Goal: Transaction & Acquisition: Purchase product/service

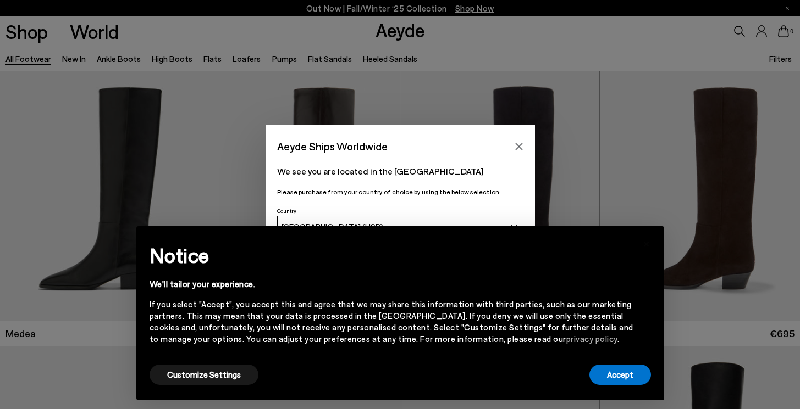
click at [602, 391] on div "× Notice We'll tailor your experience. If you select "Accept", you accept this …" at bounding box center [400, 313] width 519 height 165
click at [610, 374] on button "Accept" at bounding box center [620, 375] width 62 height 20
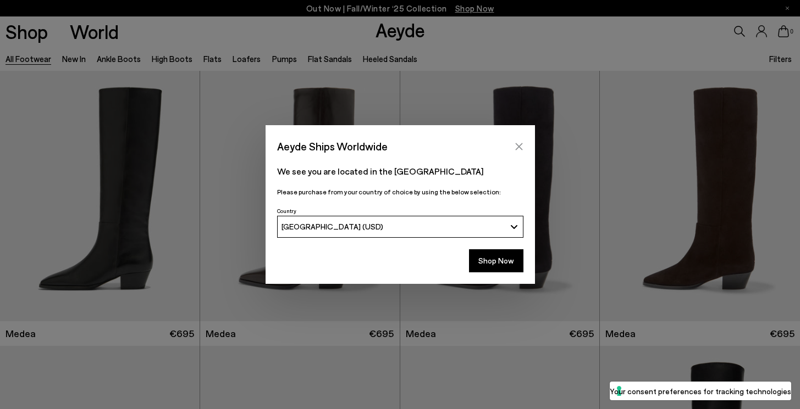
click at [516, 148] on icon "Close" at bounding box center [518, 146] width 7 height 7
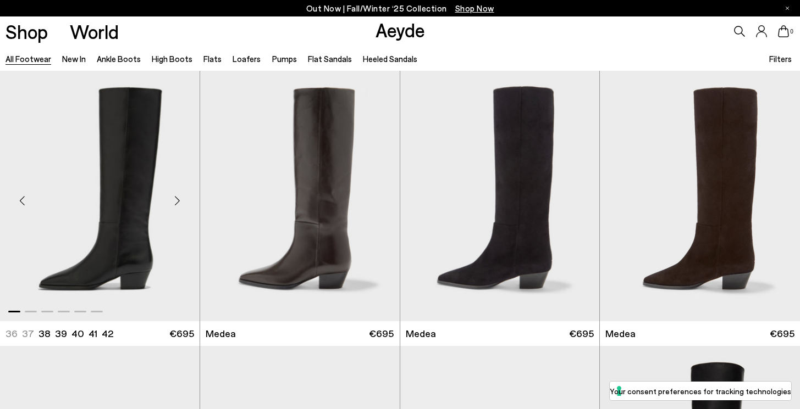
click at [114, 230] on img "1 / 6" at bounding box center [99, 196] width 199 height 251
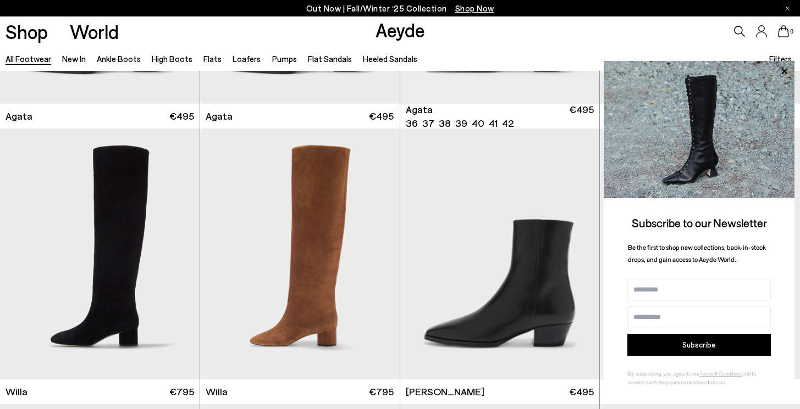
scroll to position [652, 0]
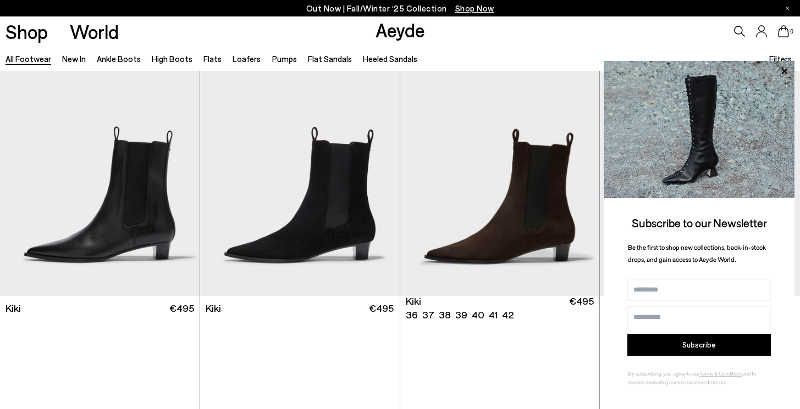
scroll to position [4633, 0]
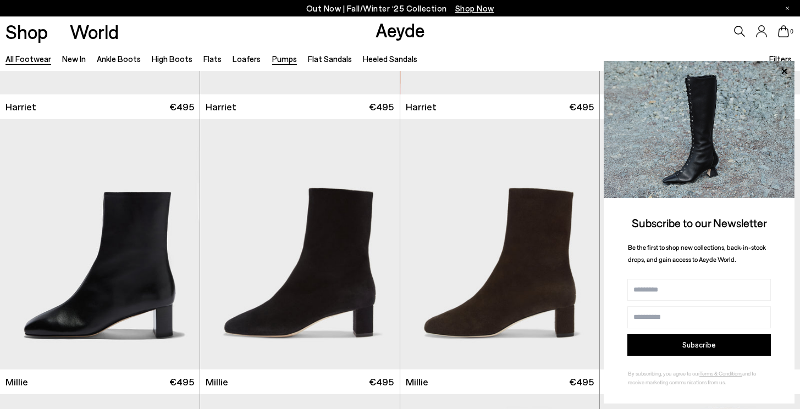
click at [272, 59] on link "Pumps" at bounding box center [284, 59] width 25 height 10
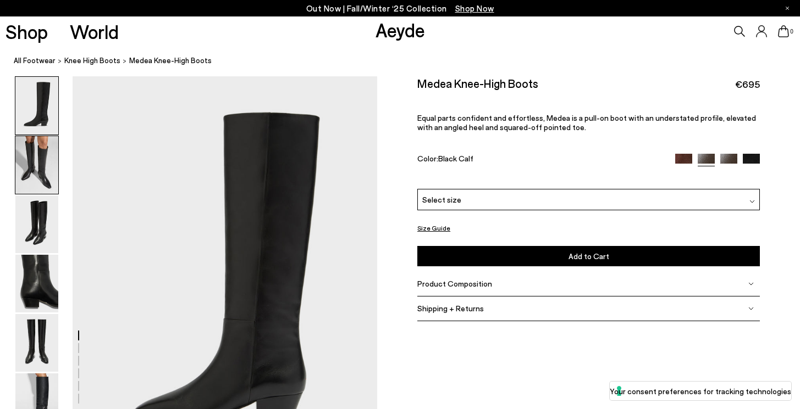
click at [34, 175] on img at bounding box center [36, 165] width 43 height 58
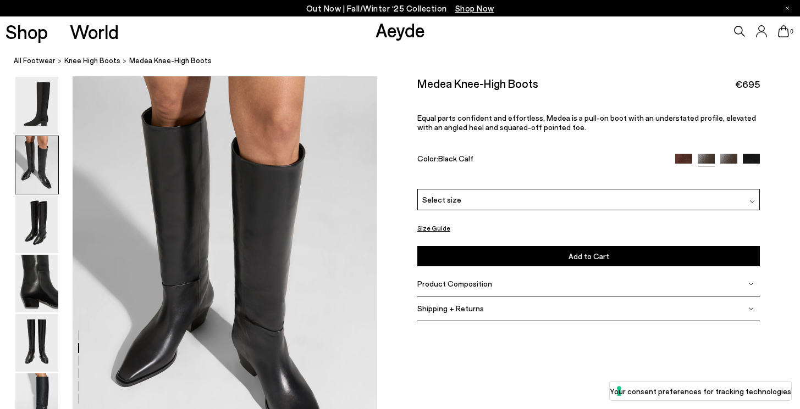
scroll to position [458, 0]
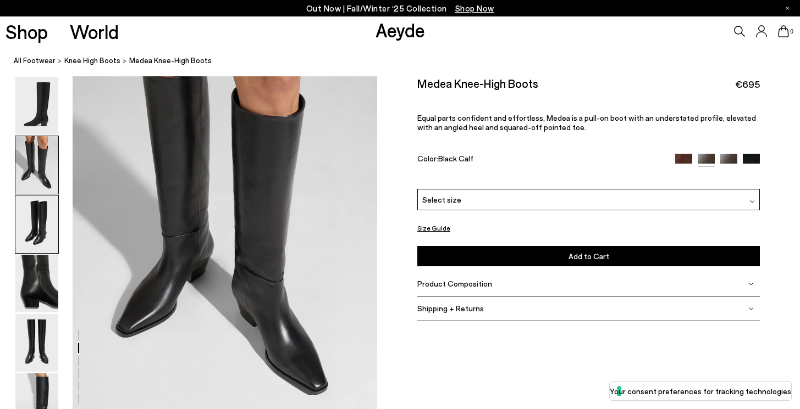
click at [36, 209] on img at bounding box center [36, 225] width 43 height 58
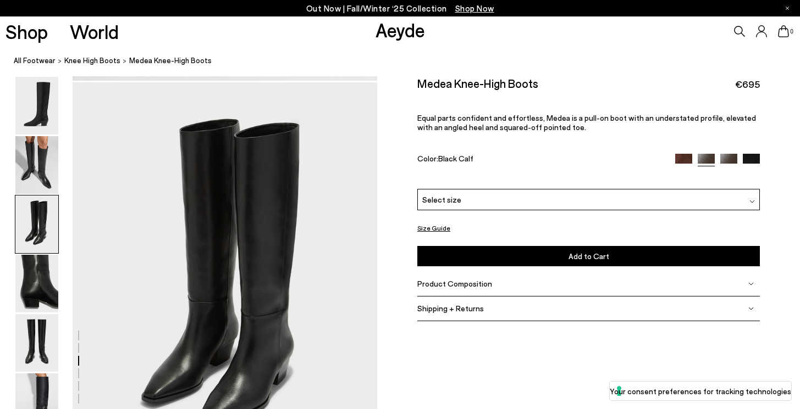
scroll to position [817, 0]
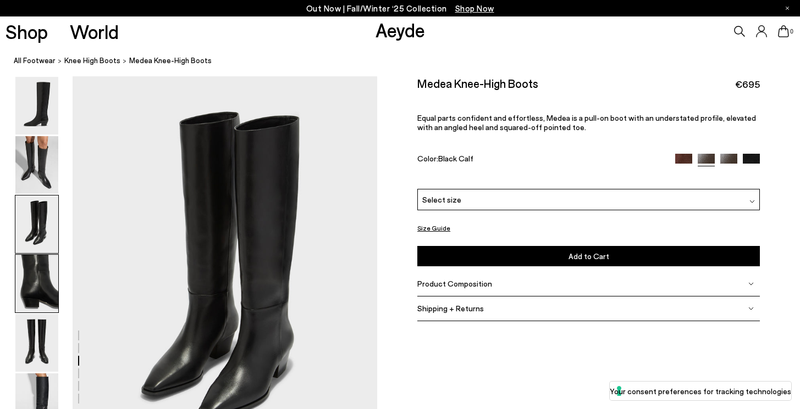
click at [36, 280] on img at bounding box center [36, 284] width 43 height 58
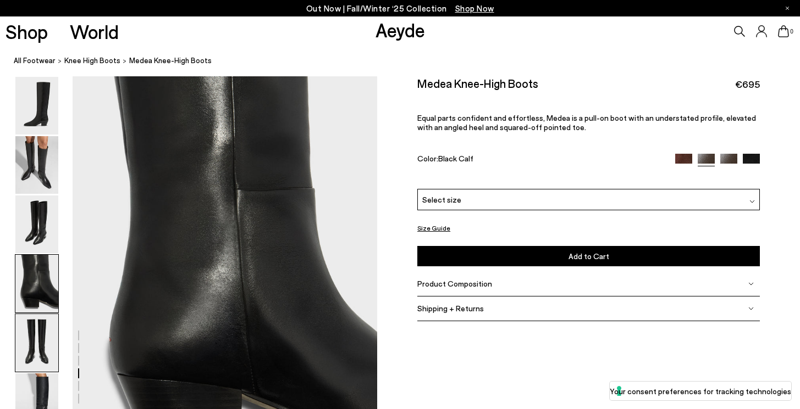
click at [34, 330] on img at bounding box center [36, 343] width 43 height 58
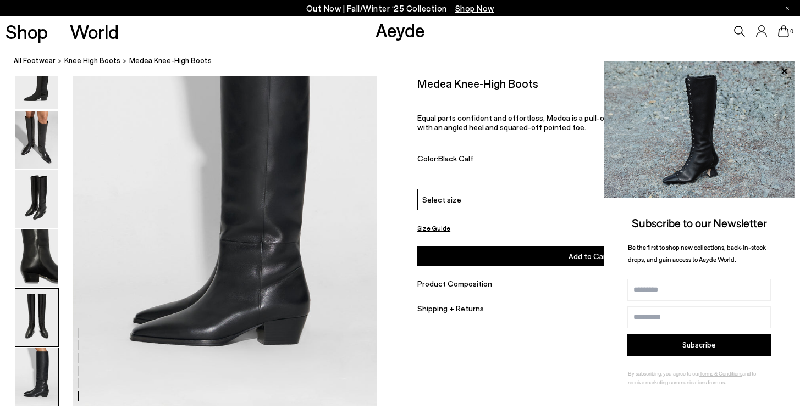
scroll to position [2116, 0]
click at [31, 325] on img at bounding box center [36, 317] width 43 height 58
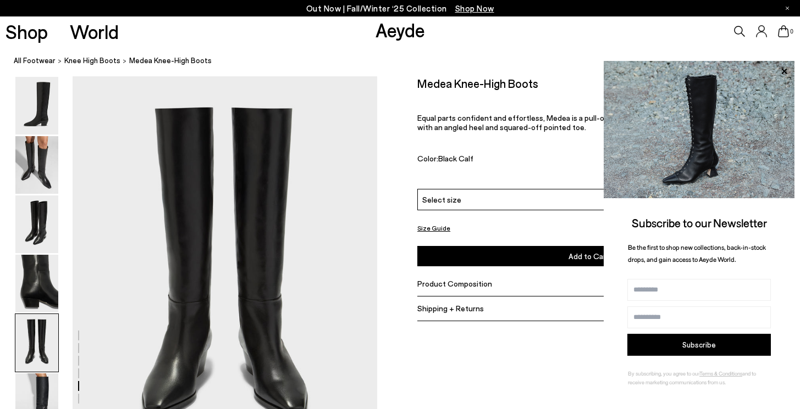
scroll to position [1632, 0]
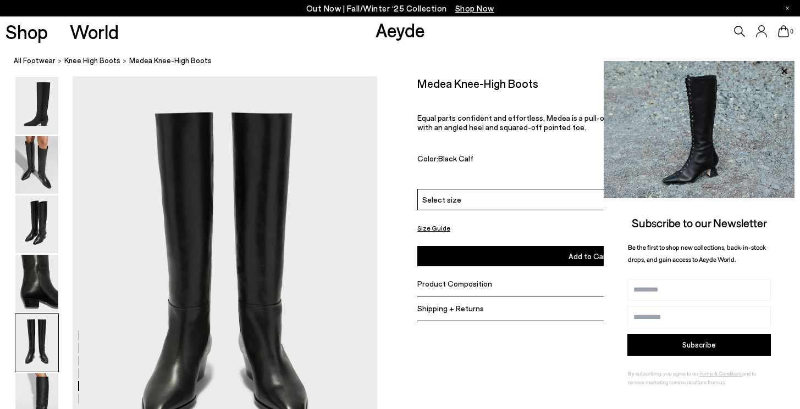
click at [587, 65] on ol "All Footwear knee high boots Medea Knee-High Boots" at bounding box center [407, 61] width 786 height 12
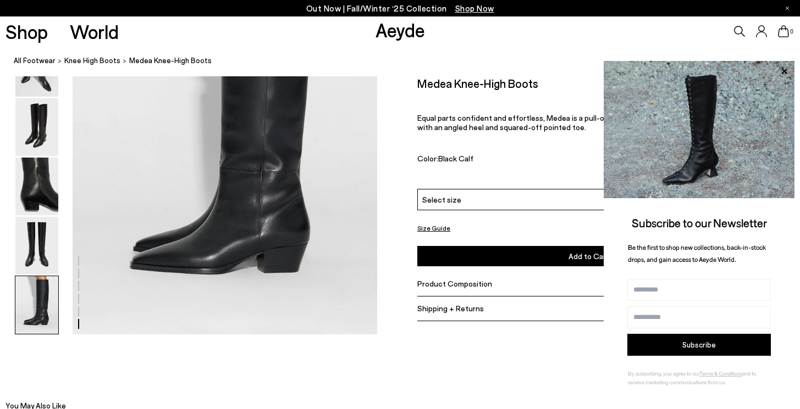
scroll to position [2192, 0]
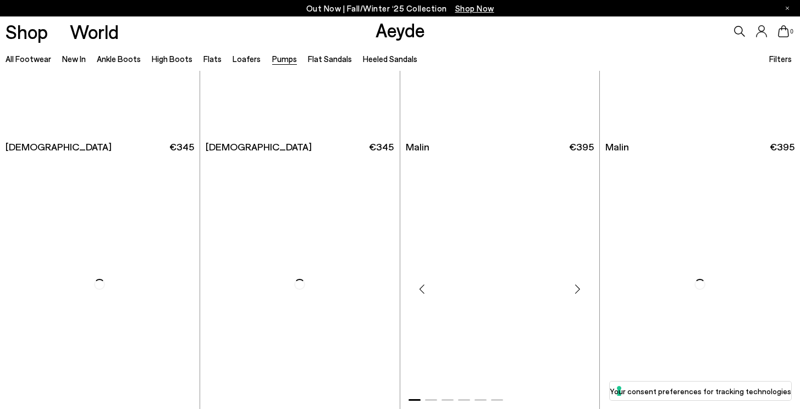
scroll to position [1791, 0]
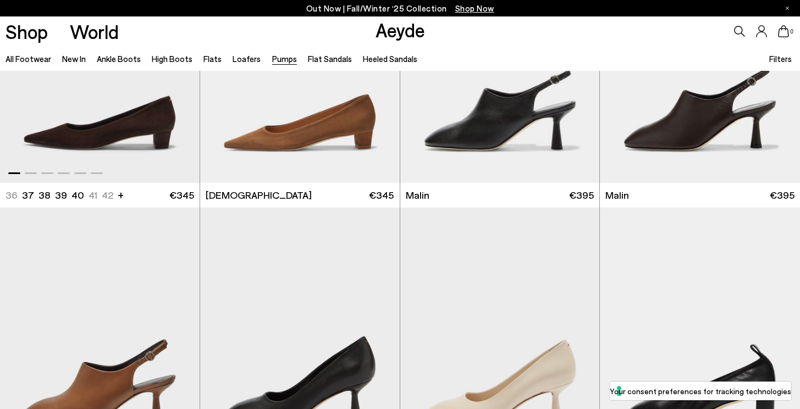
click at [131, 154] on img "1 / 6" at bounding box center [99, 57] width 199 height 251
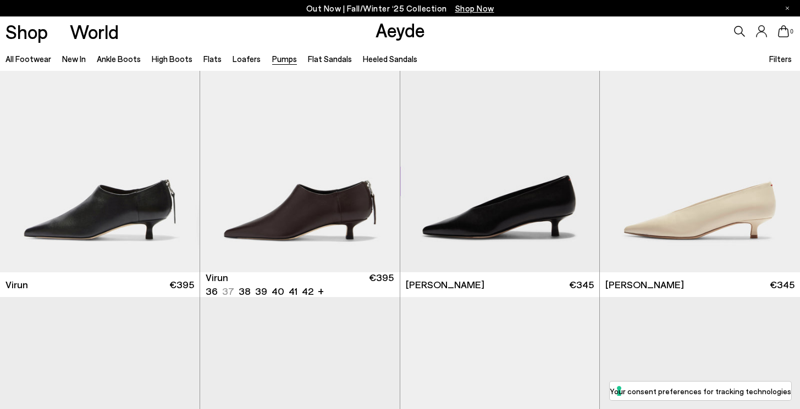
scroll to position [1073, 0]
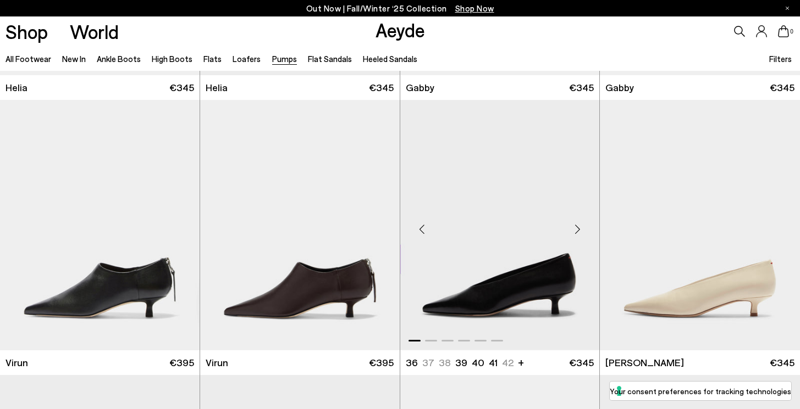
click at [501, 252] on img "1 / 6" at bounding box center [499, 225] width 199 height 251
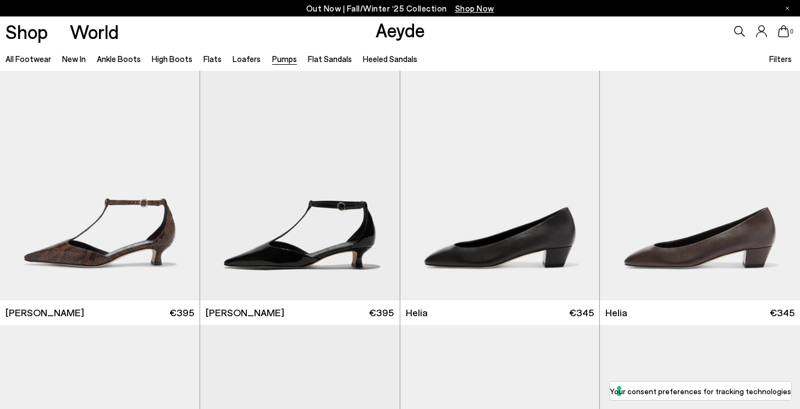
scroll to position [469, 0]
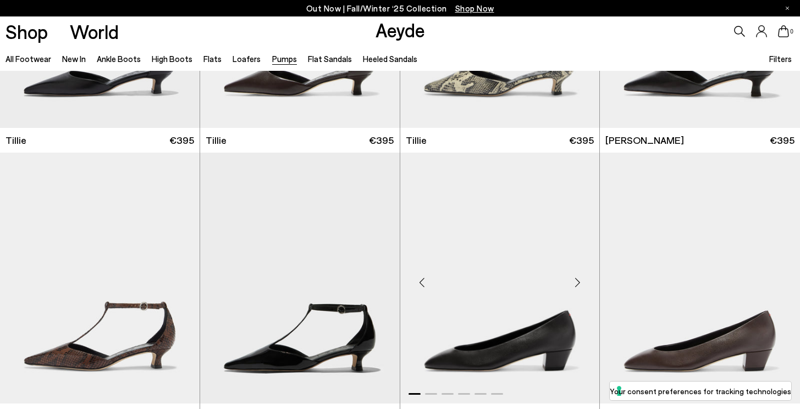
click at [489, 258] on img "1 / 6" at bounding box center [499, 278] width 199 height 251
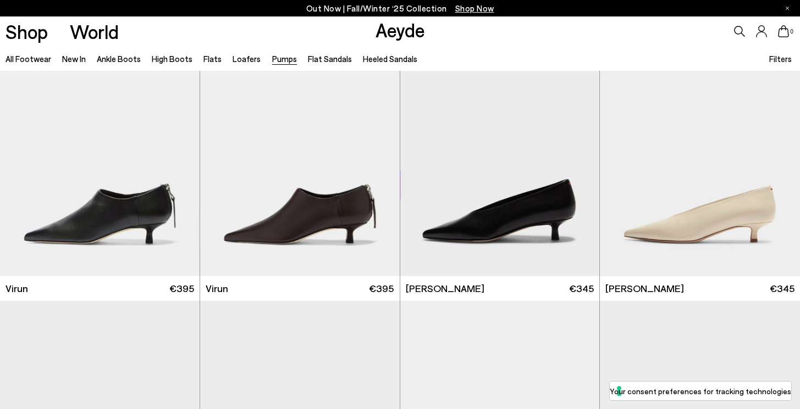
scroll to position [1207, 0]
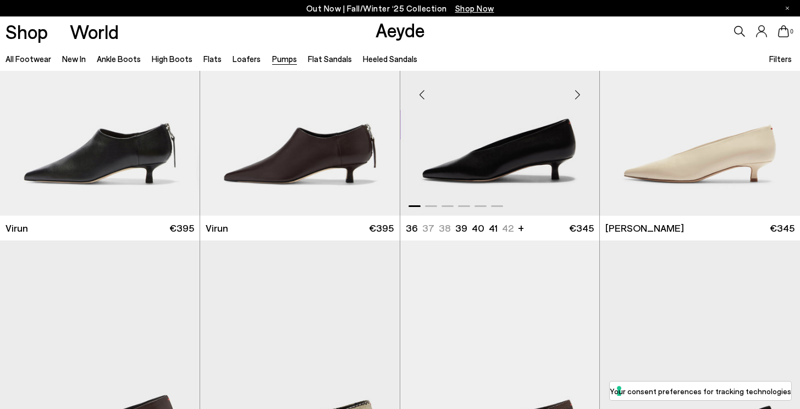
click at [492, 175] on img "1 / 6" at bounding box center [499, 90] width 199 height 251
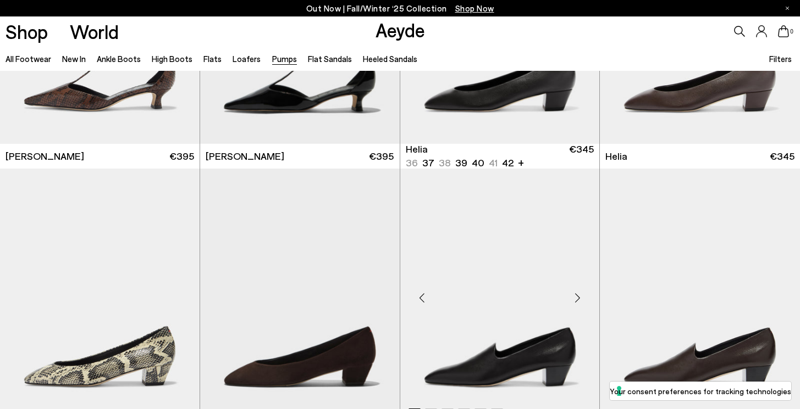
scroll to position [574, 0]
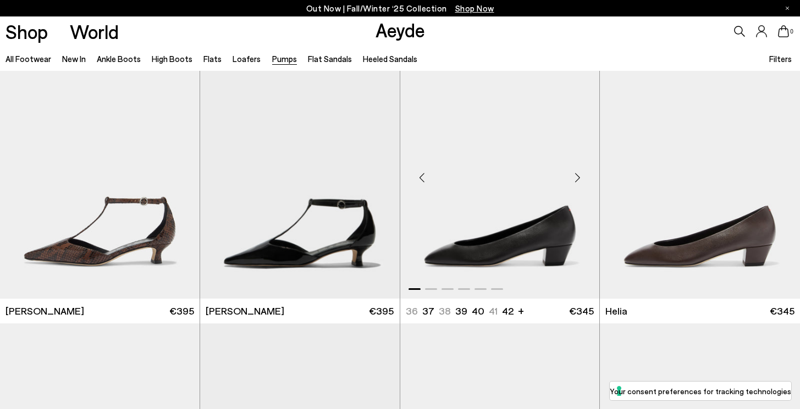
click at [515, 204] on img "1 / 6" at bounding box center [499, 173] width 199 height 251
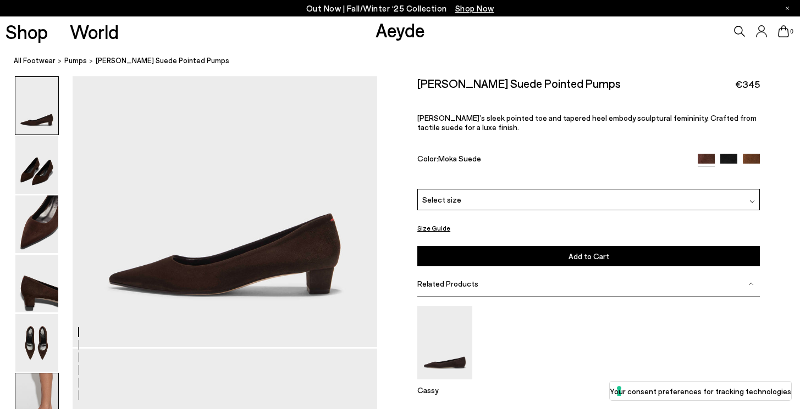
click at [38, 385] on img at bounding box center [36, 403] width 43 height 58
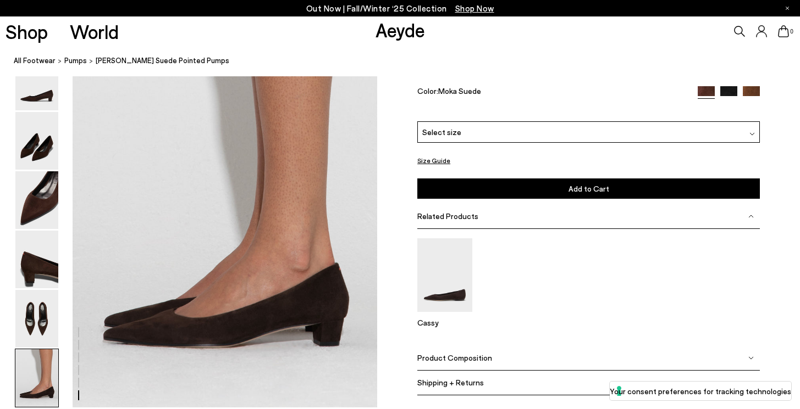
scroll to position [2042, 0]
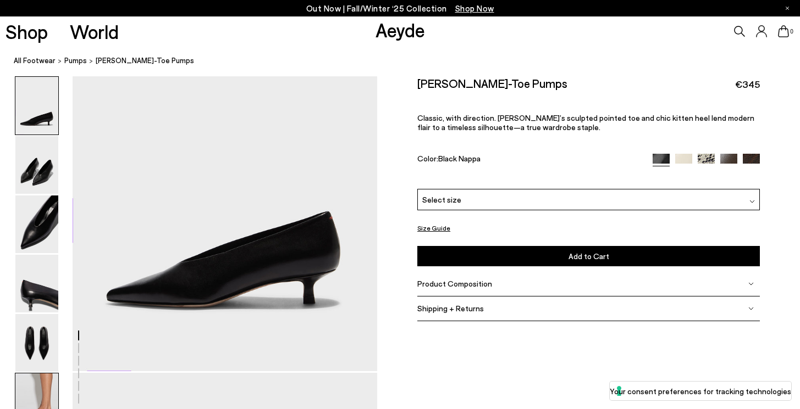
click at [34, 388] on img at bounding box center [36, 403] width 43 height 58
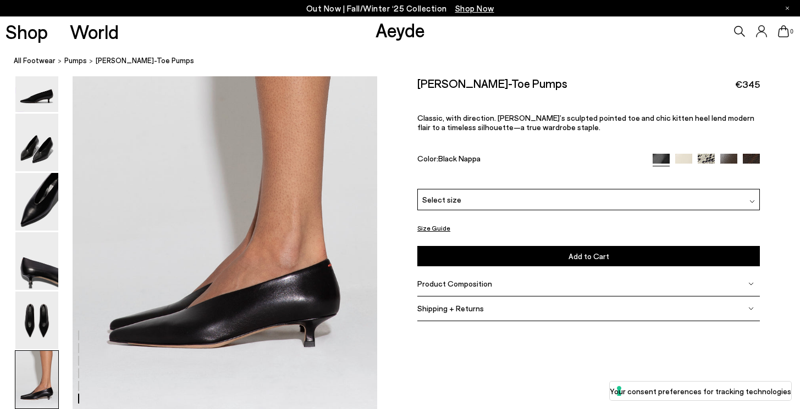
scroll to position [2114, 0]
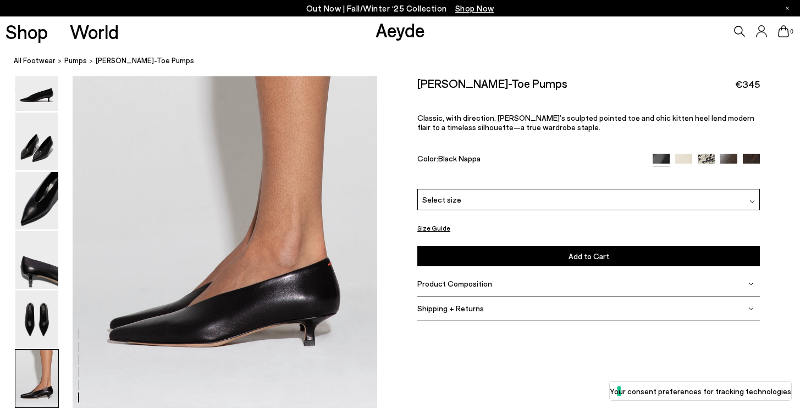
click at [555, 204] on div "Select size" at bounding box center [588, 198] width 342 height 21
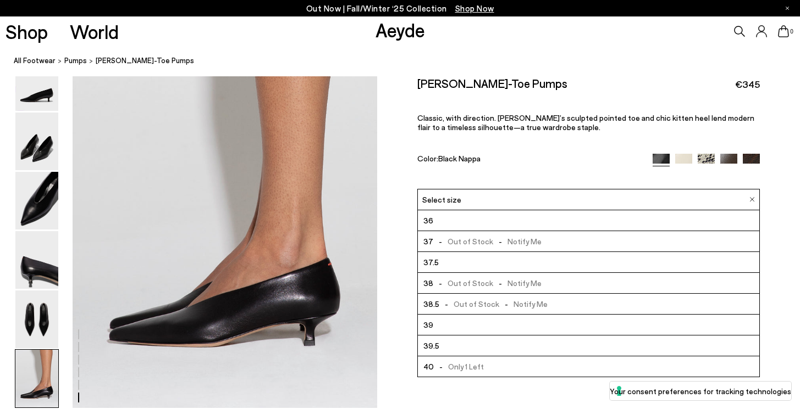
click at [565, 96] on div "[PERSON_NAME]-Toe Pumps €345 Classic, with direction. [PERSON_NAME]’s sculpted …" at bounding box center [588, 132] width 342 height 112
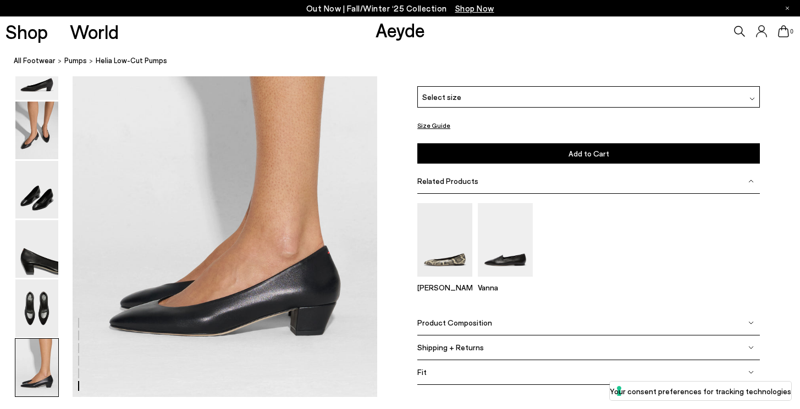
scroll to position [2088, 0]
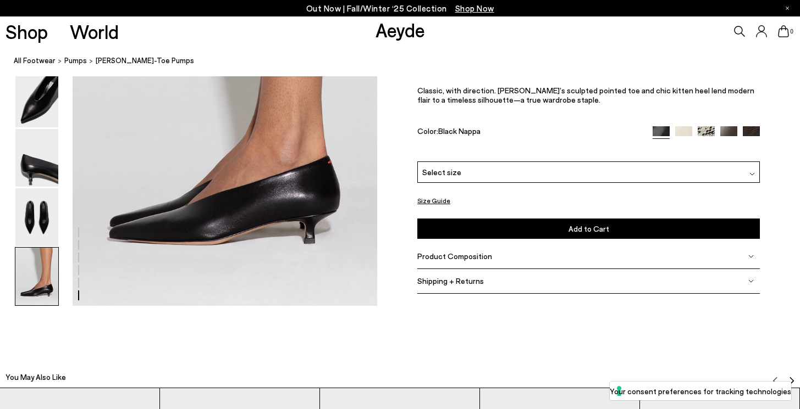
scroll to position [2210, 0]
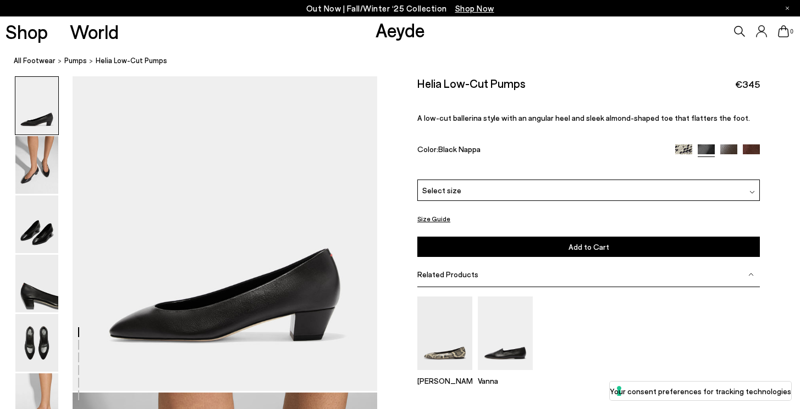
scroll to position [15, 0]
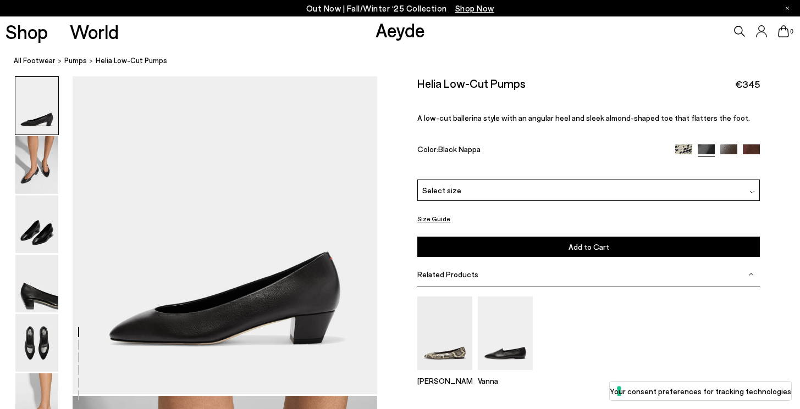
click at [541, 191] on div "Select size" at bounding box center [588, 189] width 342 height 21
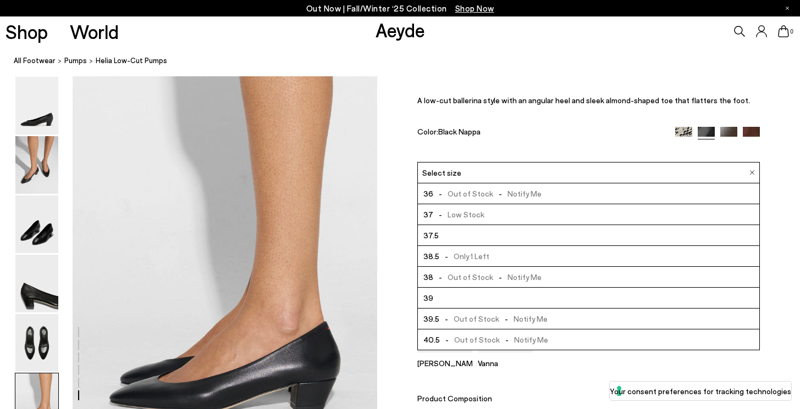
scroll to position [2151, 0]
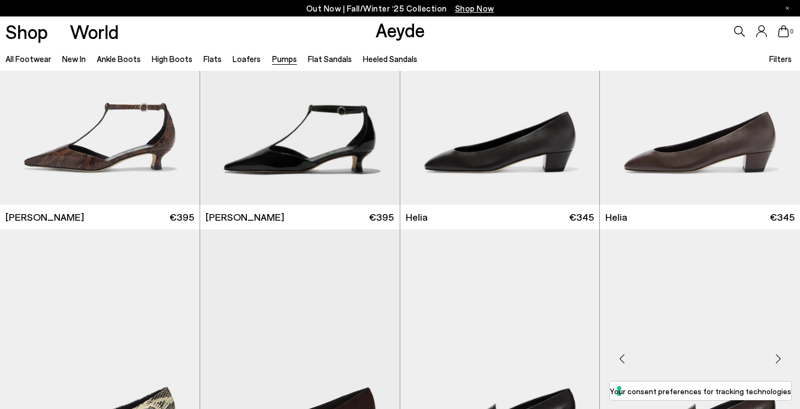
scroll to position [655, 0]
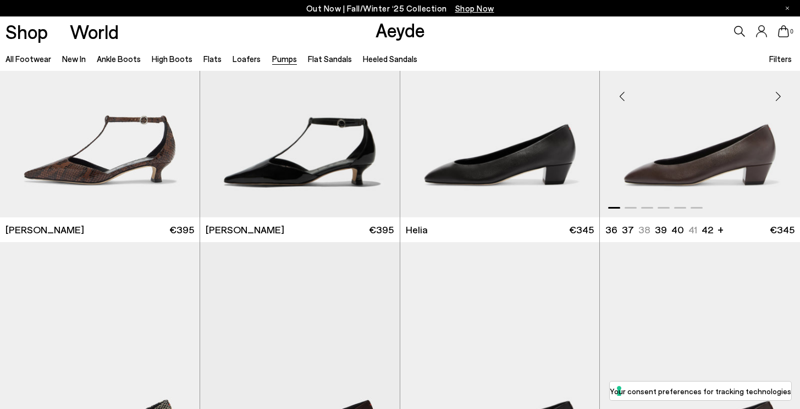
click at [706, 162] on img "1 / 6" at bounding box center [700, 91] width 200 height 251
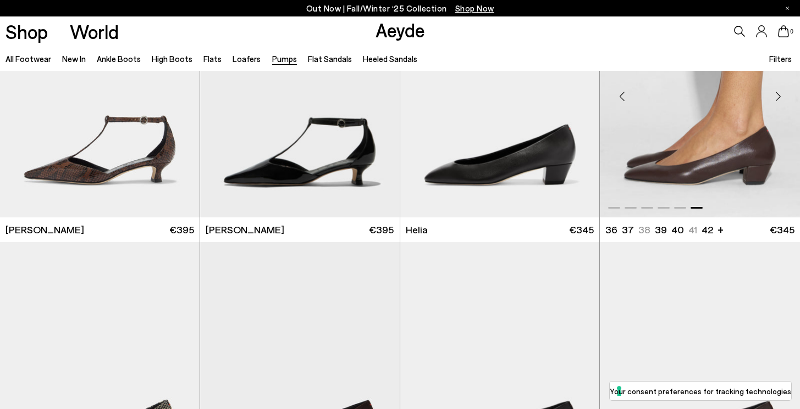
click at [706, 162] on img "6 / 6" at bounding box center [700, 91] width 200 height 251
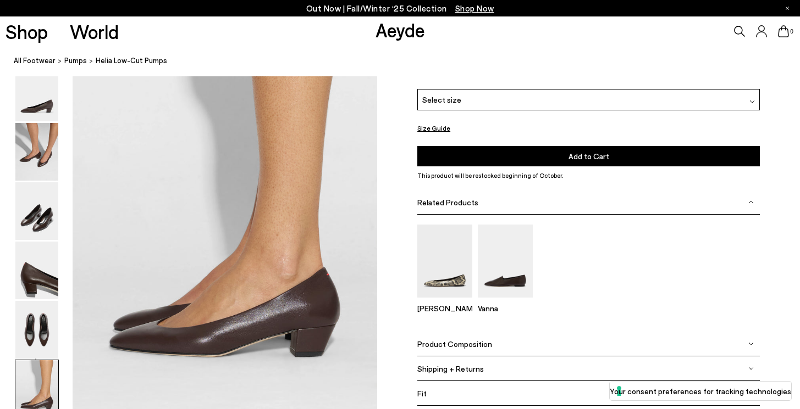
scroll to position [2039, 0]
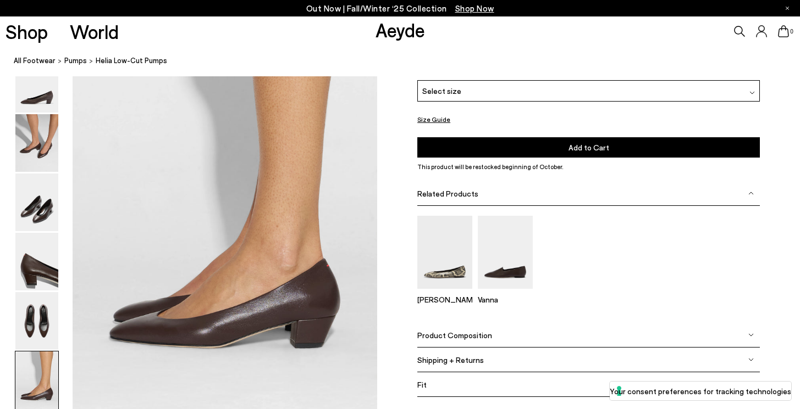
click at [507, 92] on div "Select size" at bounding box center [588, 90] width 342 height 21
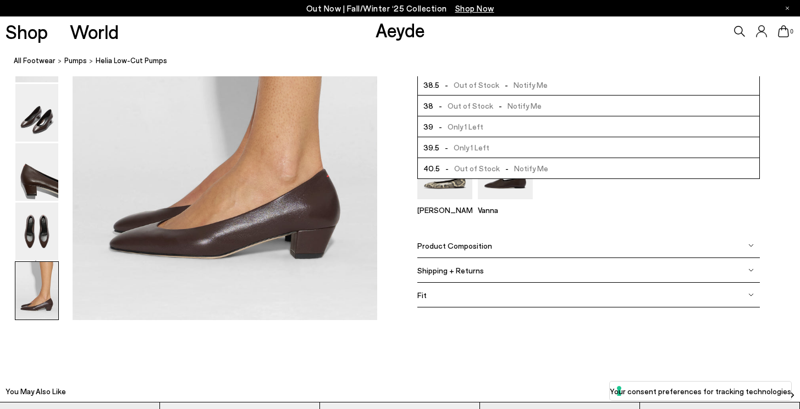
scroll to position [2131, 0]
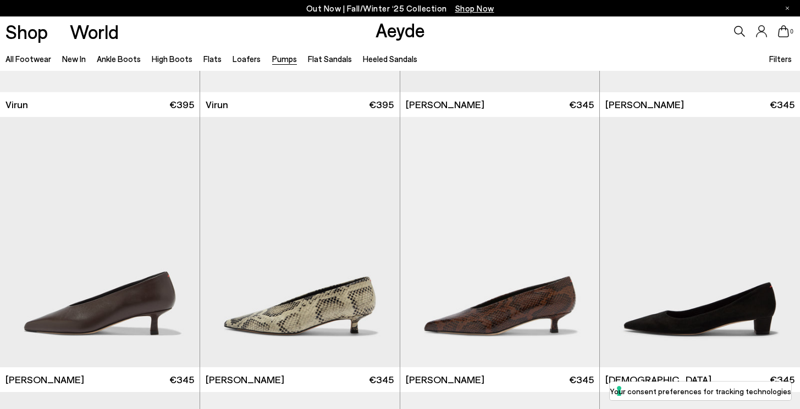
scroll to position [1333, 0]
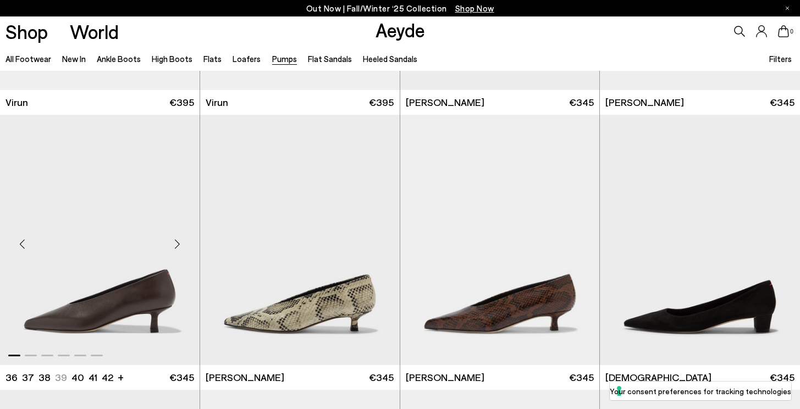
click at [131, 293] on img "1 / 6" at bounding box center [99, 240] width 199 height 251
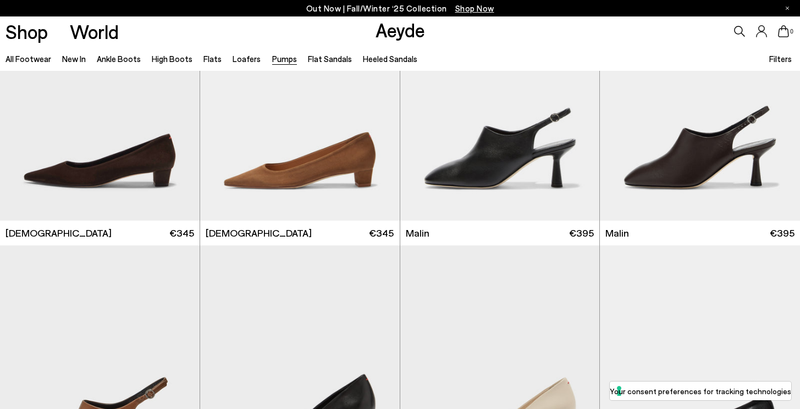
scroll to position [1755, 0]
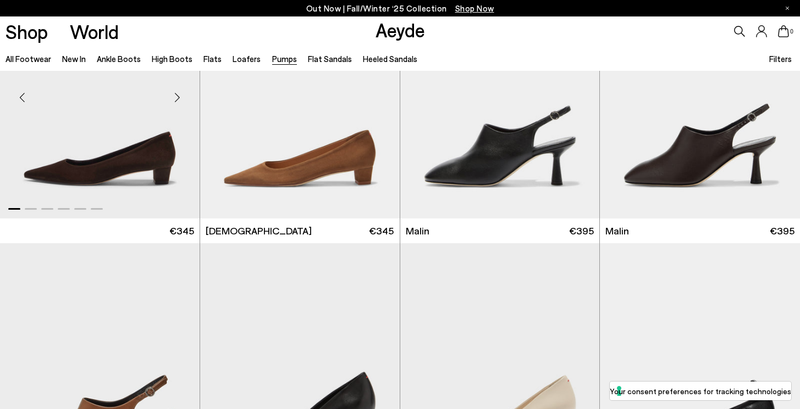
click at [162, 145] on img "1 / 6" at bounding box center [99, 93] width 199 height 251
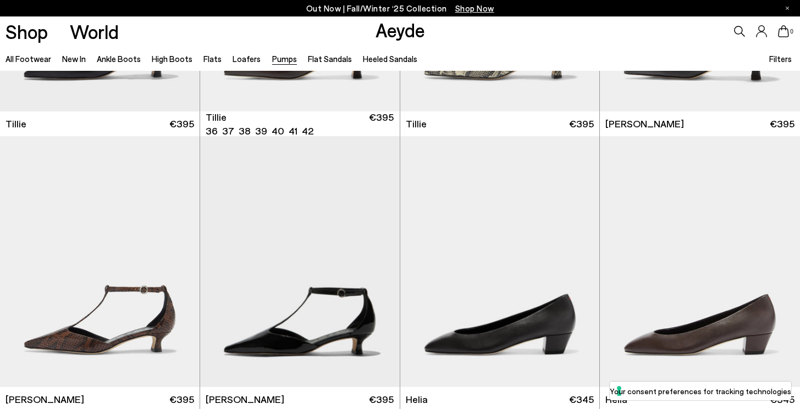
scroll to position [490, 0]
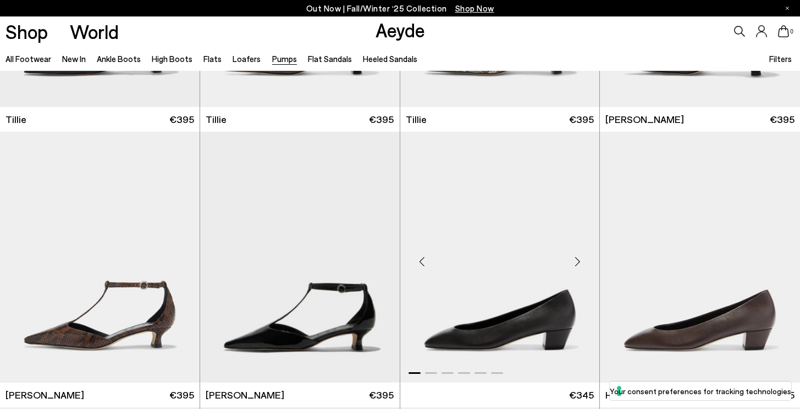
click at [463, 227] on img "1 / 6" at bounding box center [499, 257] width 199 height 251
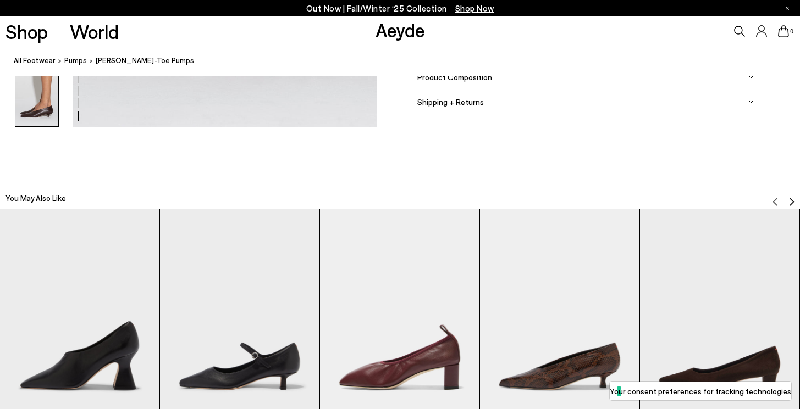
scroll to position [2145, 0]
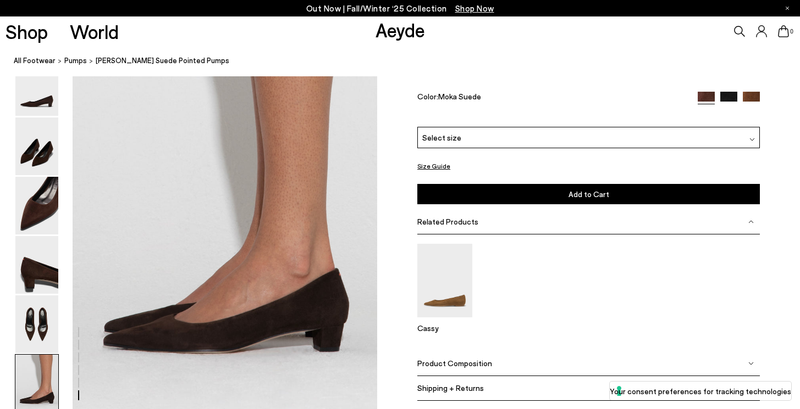
scroll to position [1971, 0]
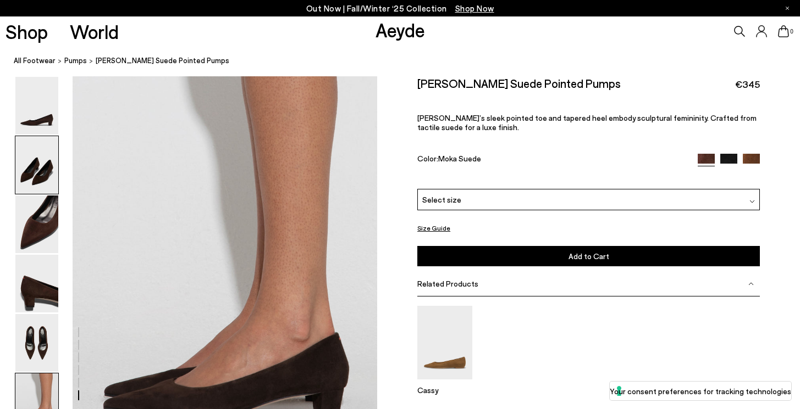
click at [32, 169] on img at bounding box center [36, 165] width 43 height 58
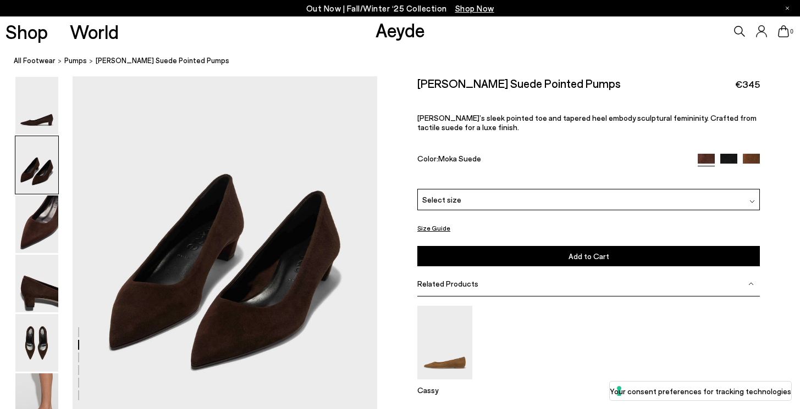
scroll to position [0, 0]
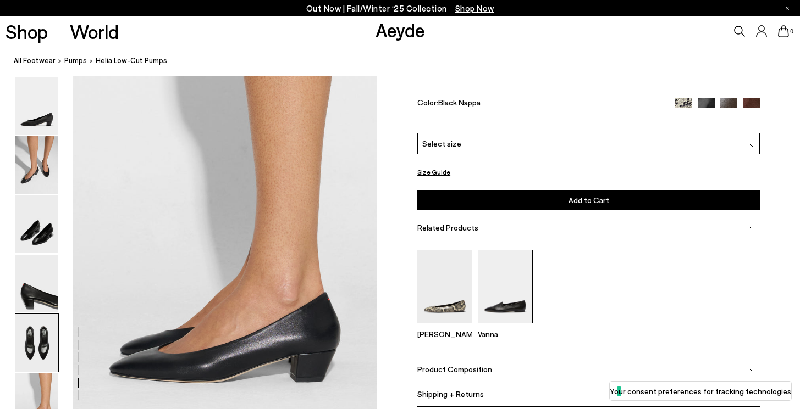
scroll to position [1843, 0]
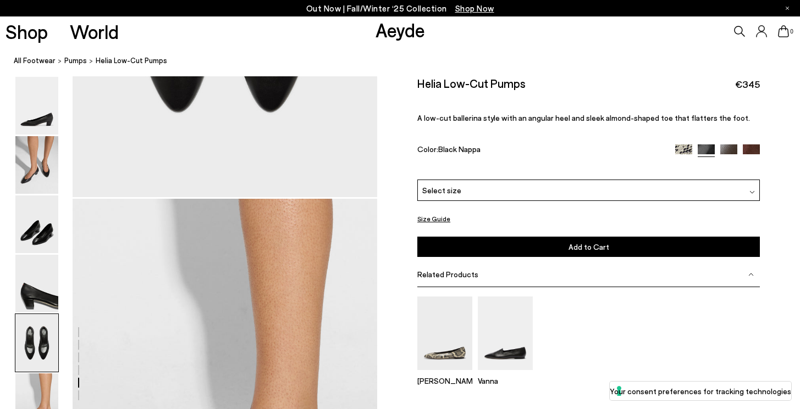
click at [503, 185] on div "Select size" at bounding box center [588, 189] width 342 height 21
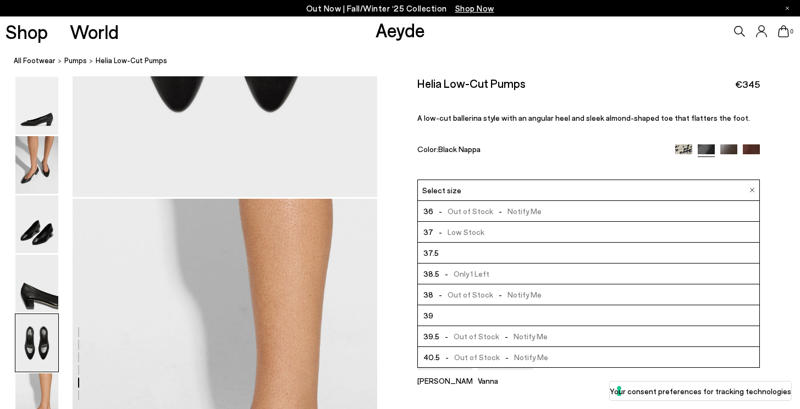
click at [467, 270] on span "- Only 1 Left" at bounding box center [464, 274] width 50 height 14
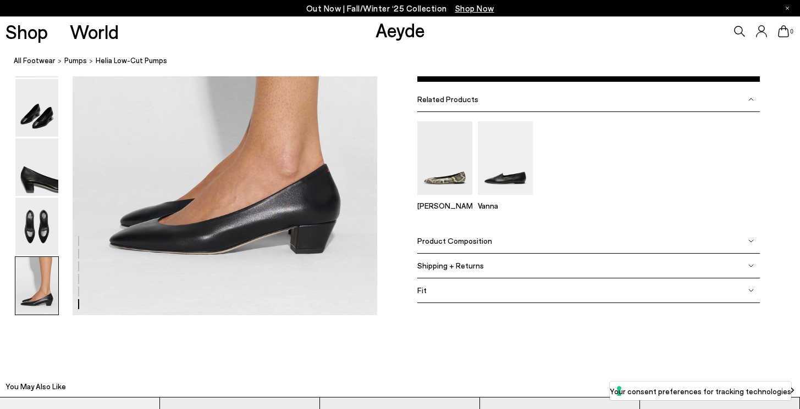
scroll to position [2136, 0]
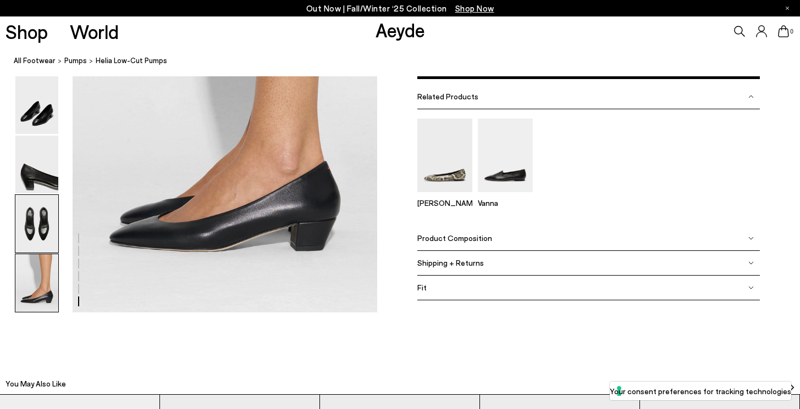
click at [32, 204] on img at bounding box center [36, 224] width 43 height 58
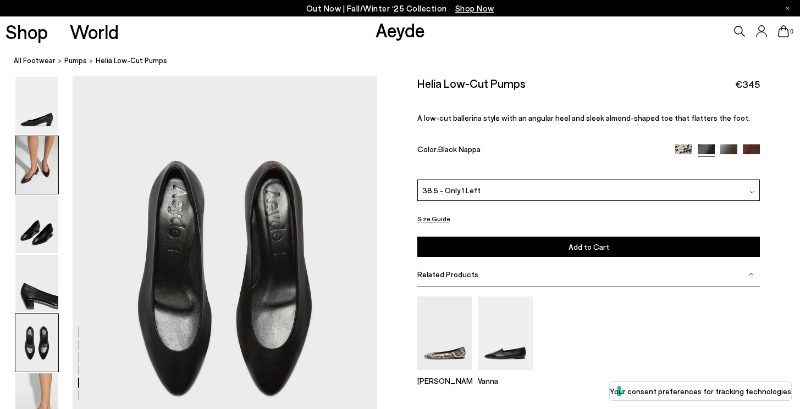
click at [36, 186] on img at bounding box center [36, 165] width 43 height 58
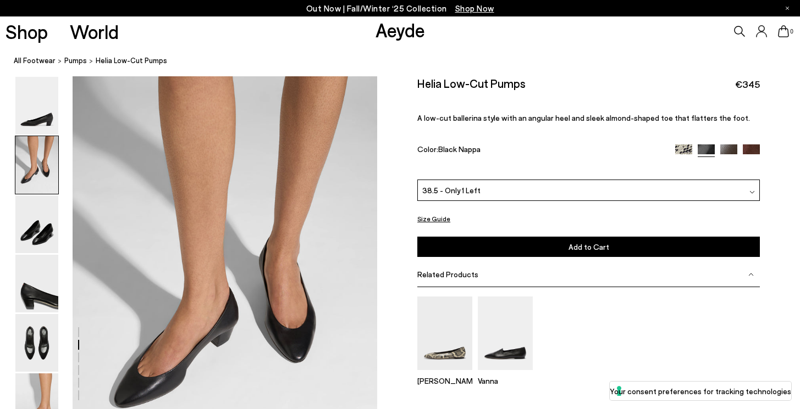
scroll to position [336, 0]
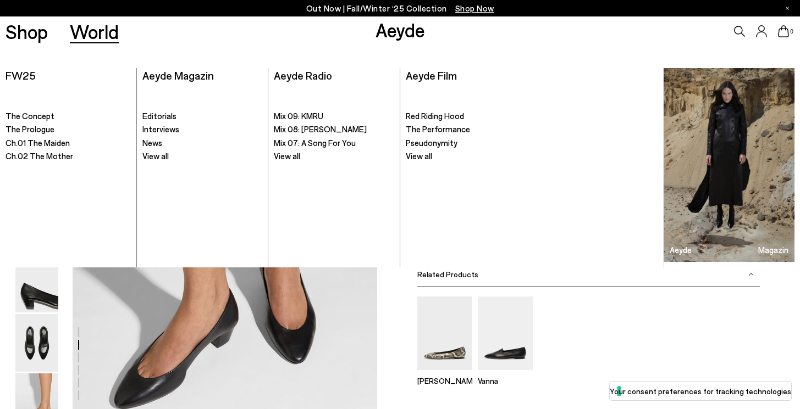
scroll to position [1843, 0]
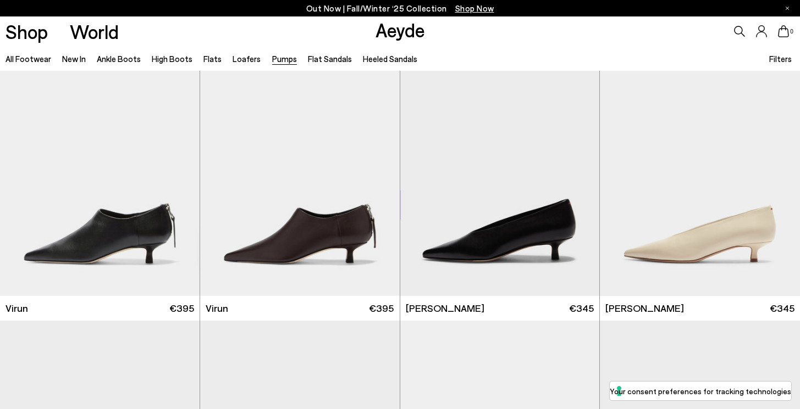
scroll to position [1128, 0]
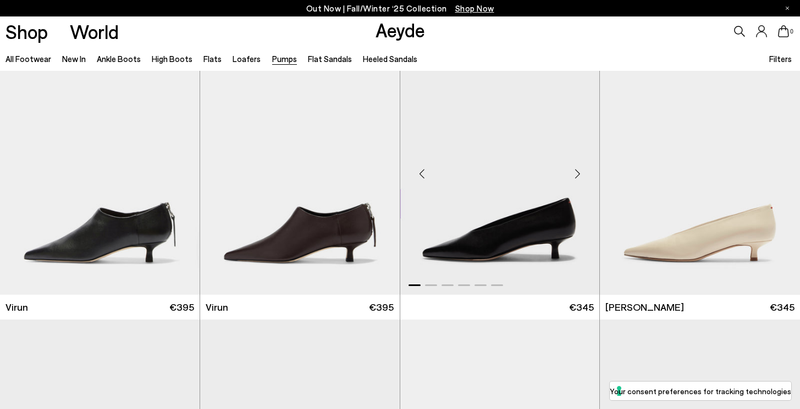
click at [511, 227] on img "1 / 6" at bounding box center [499, 170] width 199 height 251
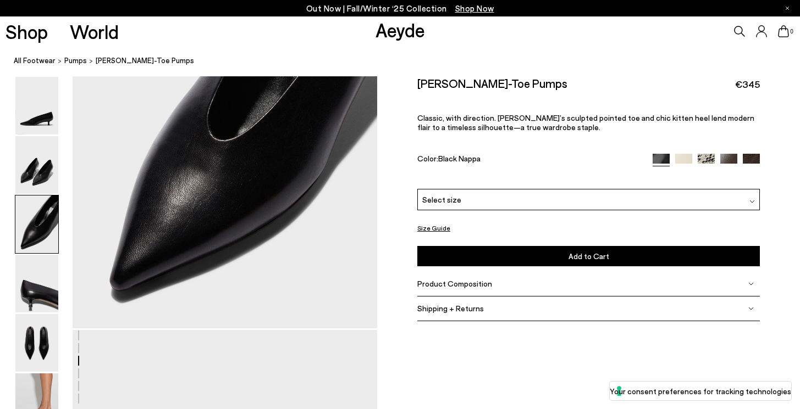
scroll to position [851, 0]
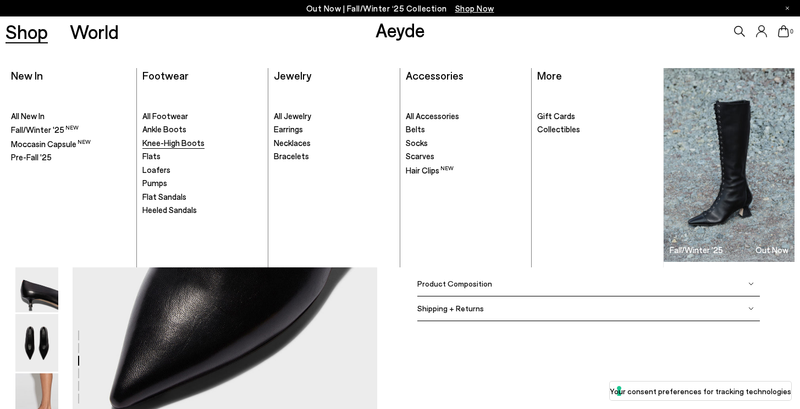
click at [164, 143] on span "Knee-High Boots" at bounding box center [173, 143] width 62 height 10
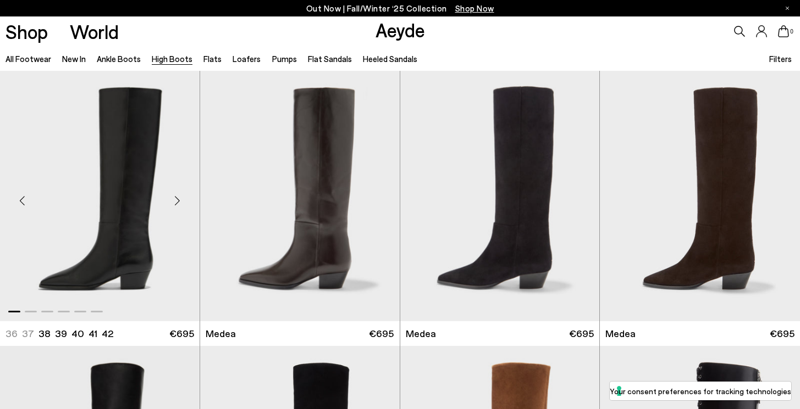
click at [114, 193] on img "1 / 6" at bounding box center [99, 196] width 199 height 251
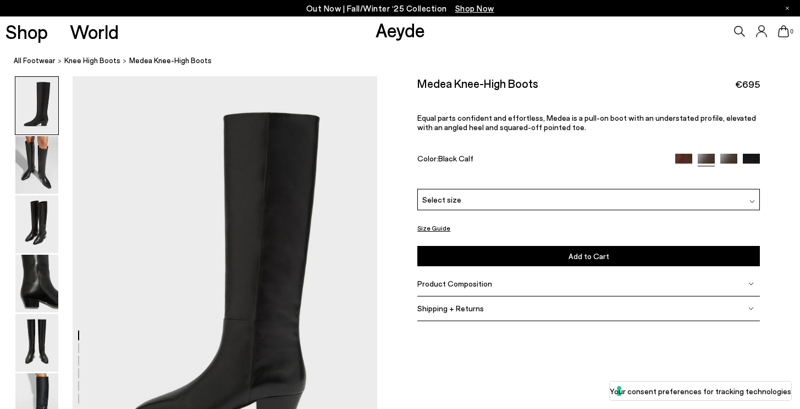
click at [570, 207] on div "Select size" at bounding box center [588, 199] width 342 height 21
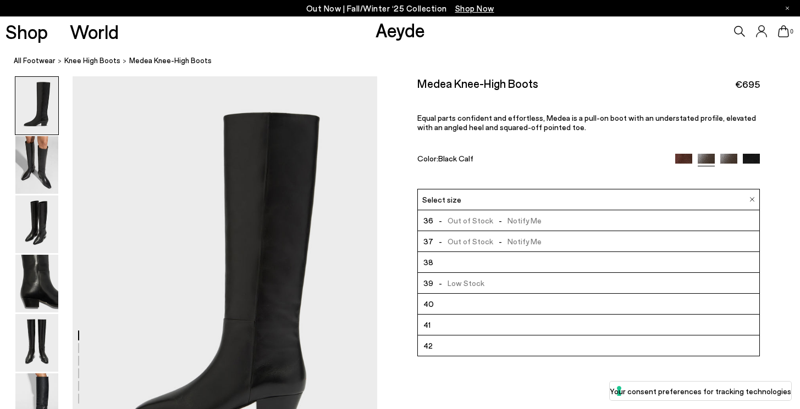
click at [552, 264] on li "38" at bounding box center [588, 262] width 341 height 21
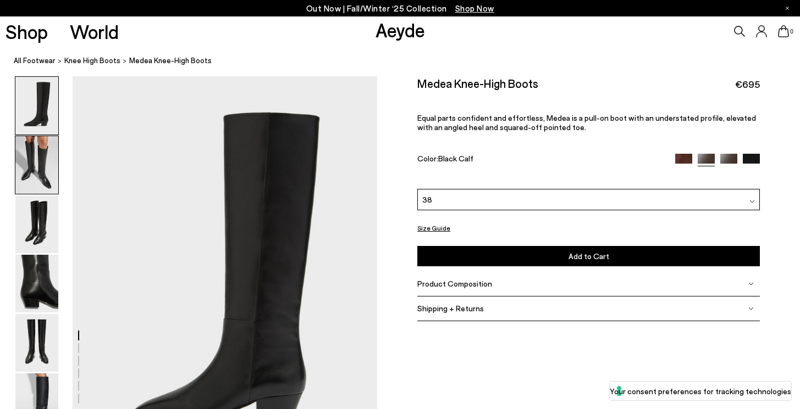
click at [46, 167] on img at bounding box center [36, 165] width 43 height 58
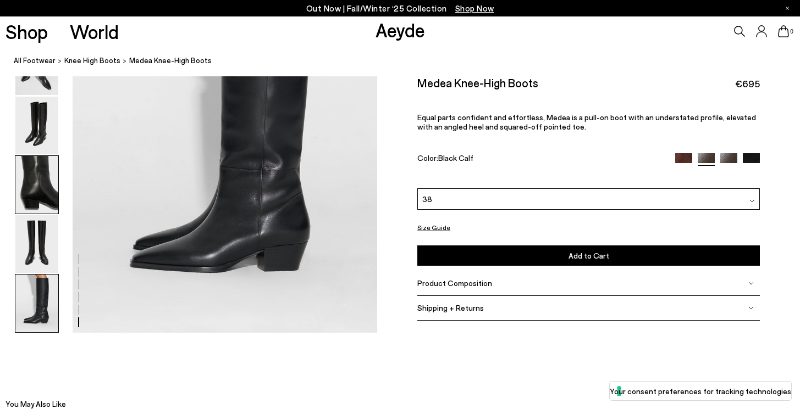
scroll to position [2183, 0]
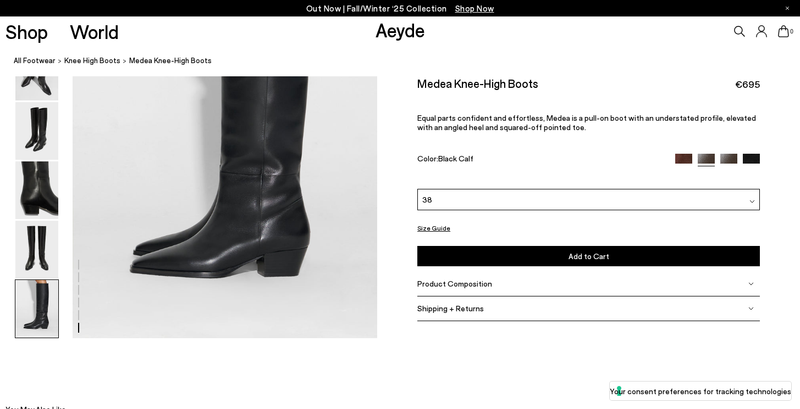
click at [27, 317] on img at bounding box center [36, 309] width 43 height 58
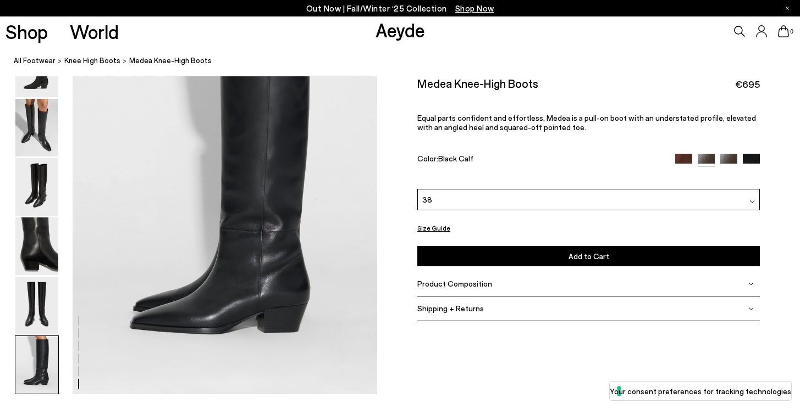
scroll to position [2132, 0]
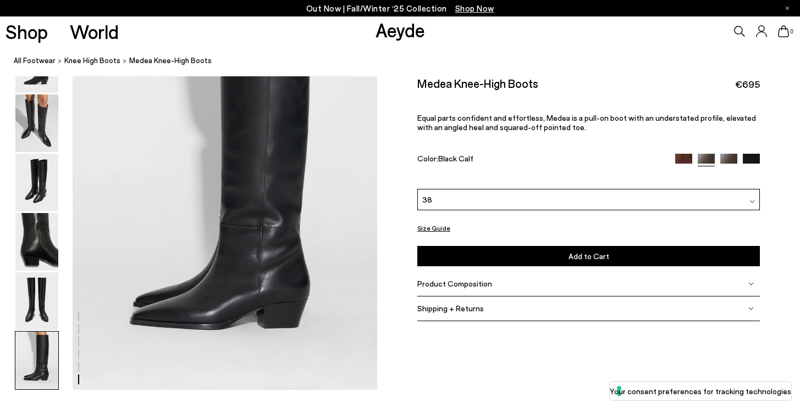
click at [437, 230] on button "Size Guide" at bounding box center [433, 228] width 33 height 14
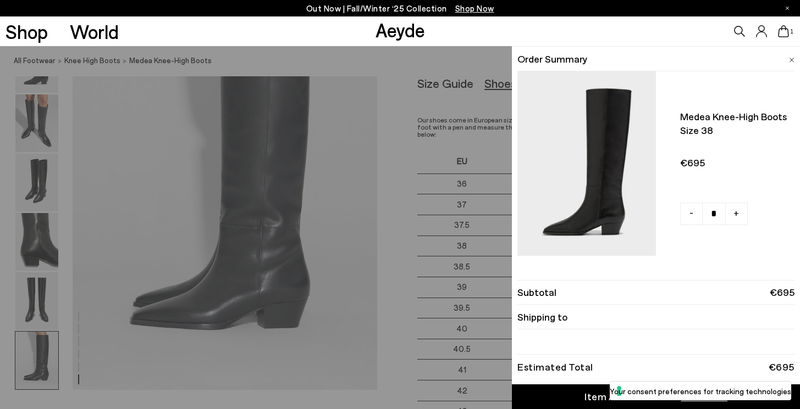
click at [790, 56] on span at bounding box center [791, 58] width 5 height 14
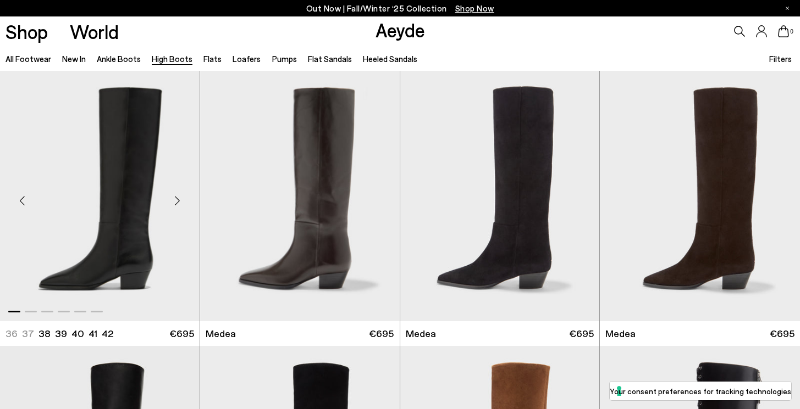
click at [106, 220] on img "1 / 6" at bounding box center [99, 196] width 199 height 251
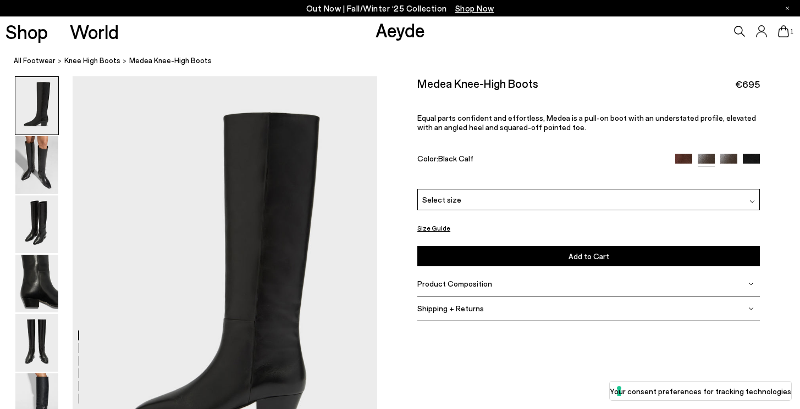
click at [563, 200] on div "Select size" at bounding box center [588, 199] width 342 height 21
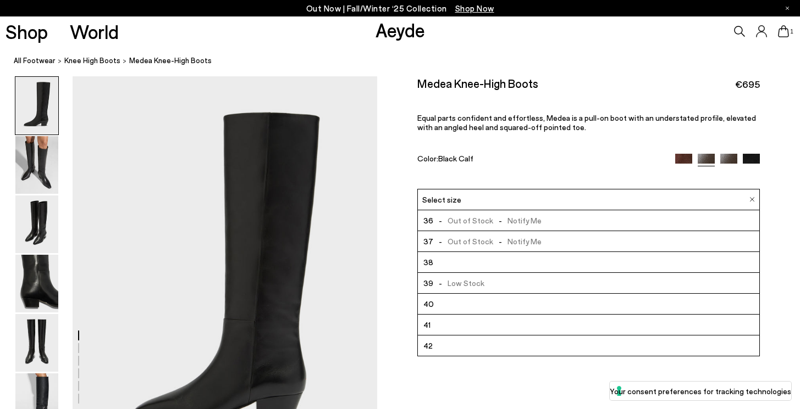
click at [528, 284] on li "39 - Low Stock" at bounding box center [588, 283] width 341 height 21
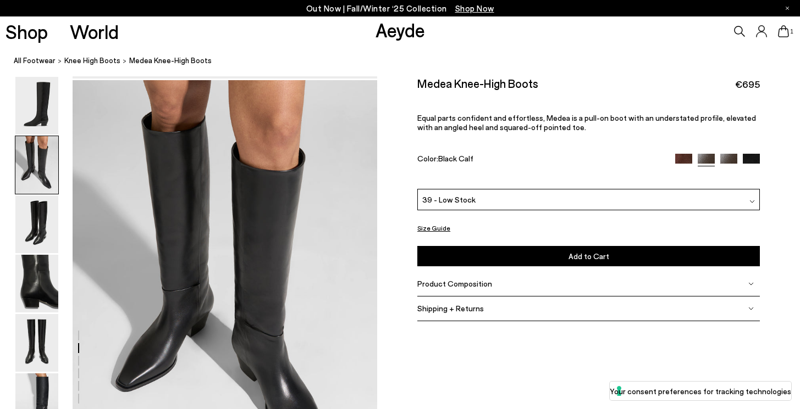
scroll to position [464, 0]
